Goal: Task Accomplishment & Management: Manage account settings

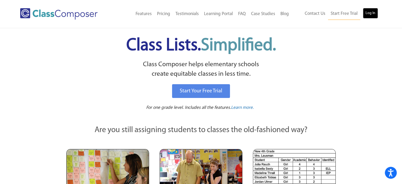
click at [371, 13] on link "Log In" at bounding box center [370, 13] width 15 height 11
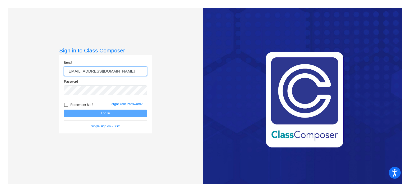
type input "[EMAIL_ADDRESS][DOMAIN_NAME]"
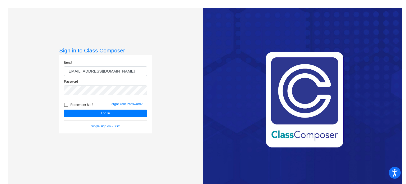
click at [65, 106] on div at bounding box center [66, 105] width 4 height 4
click at [66, 107] on input "Remember Me?" at bounding box center [66, 107] width 0 height 0
checkbox input "true"
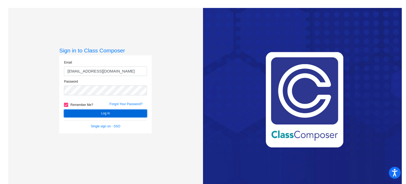
click at [86, 114] on button "Log In" at bounding box center [105, 113] width 83 height 8
